Goal: Transaction & Acquisition: Purchase product/service

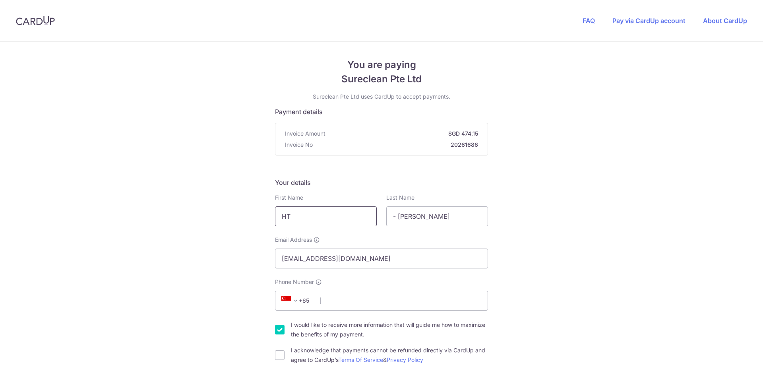
click at [309, 220] on input "HT" at bounding box center [326, 216] width 102 height 20
drag, startPoint x: 455, startPoint y: 219, endPoint x: 350, endPoint y: 206, distance: 106.5
click at [350, 206] on div "First Name HT Last Name - [PERSON_NAME]" at bounding box center [381, 210] width 223 height 33
type input "Wee"
drag, startPoint x: 273, startPoint y: 213, endPoint x: 251, endPoint y: 208, distance: 23.2
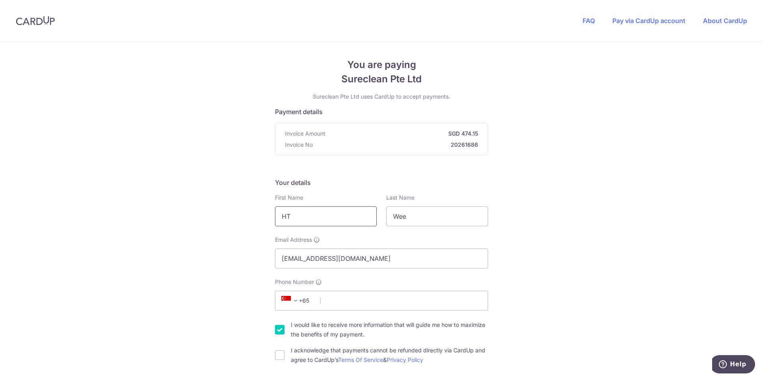
drag, startPoint x: 318, startPoint y: 213, endPoint x: 270, endPoint y: 210, distance: 48.2
click at [270, 210] on div "First Name [PERSON_NAME]" at bounding box center [325, 210] width 111 height 33
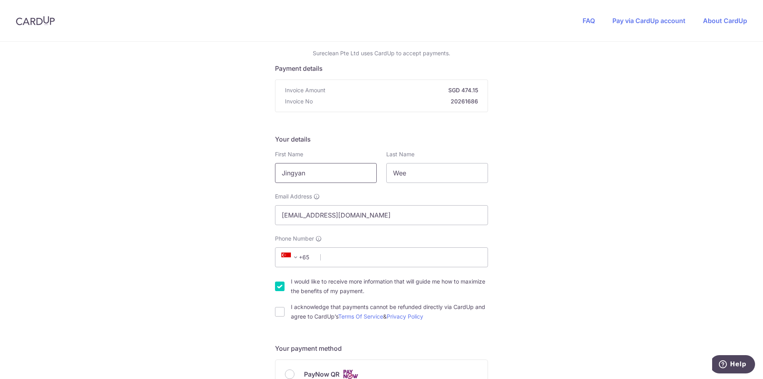
scroll to position [79, 0]
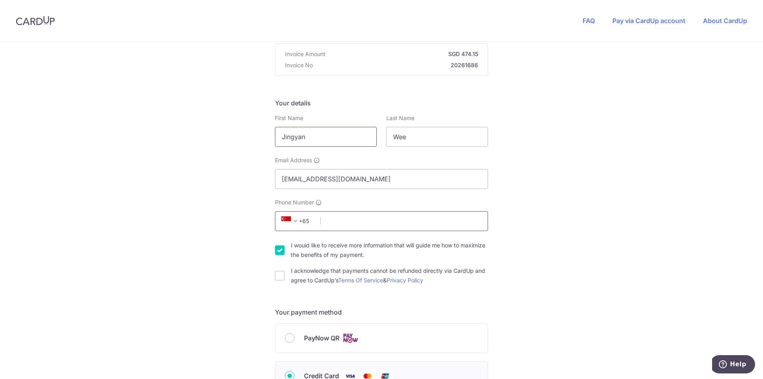
type input "Jingyan"
click at [379, 228] on input "Phone Number" at bounding box center [381, 221] width 213 height 20
type input "83226060"
click at [296, 250] on label "I would like to receive more information that will guide me how to maximize the…" at bounding box center [389, 249] width 197 height 19
click at [285, 250] on input "I would like to receive more information that will guide me how to maximize the…" at bounding box center [280, 250] width 10 height 10
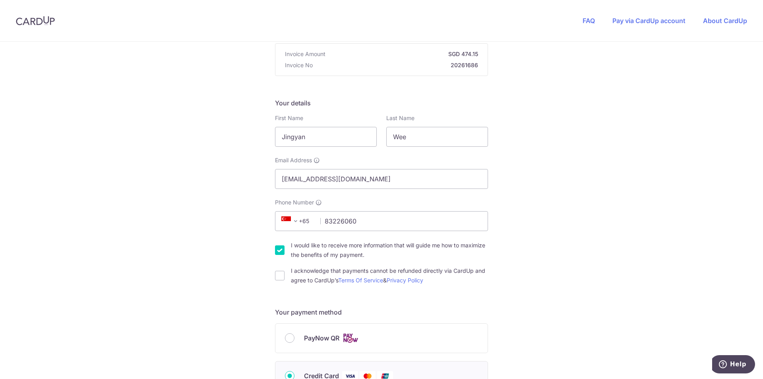
checkbox input "false"
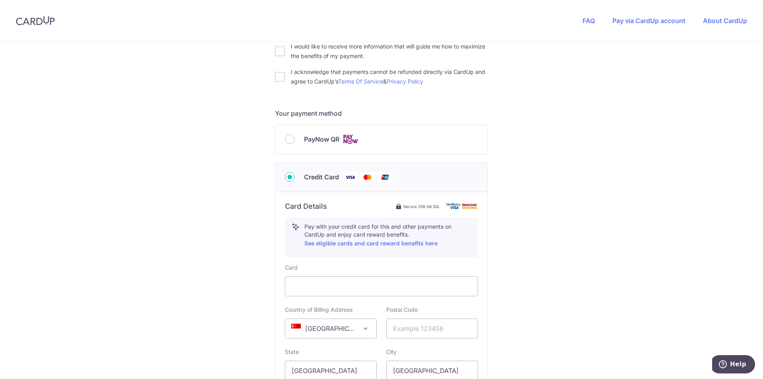
scroll to position [318, 0]
